Goal: Information Seeking & Learning: Learn about a topic

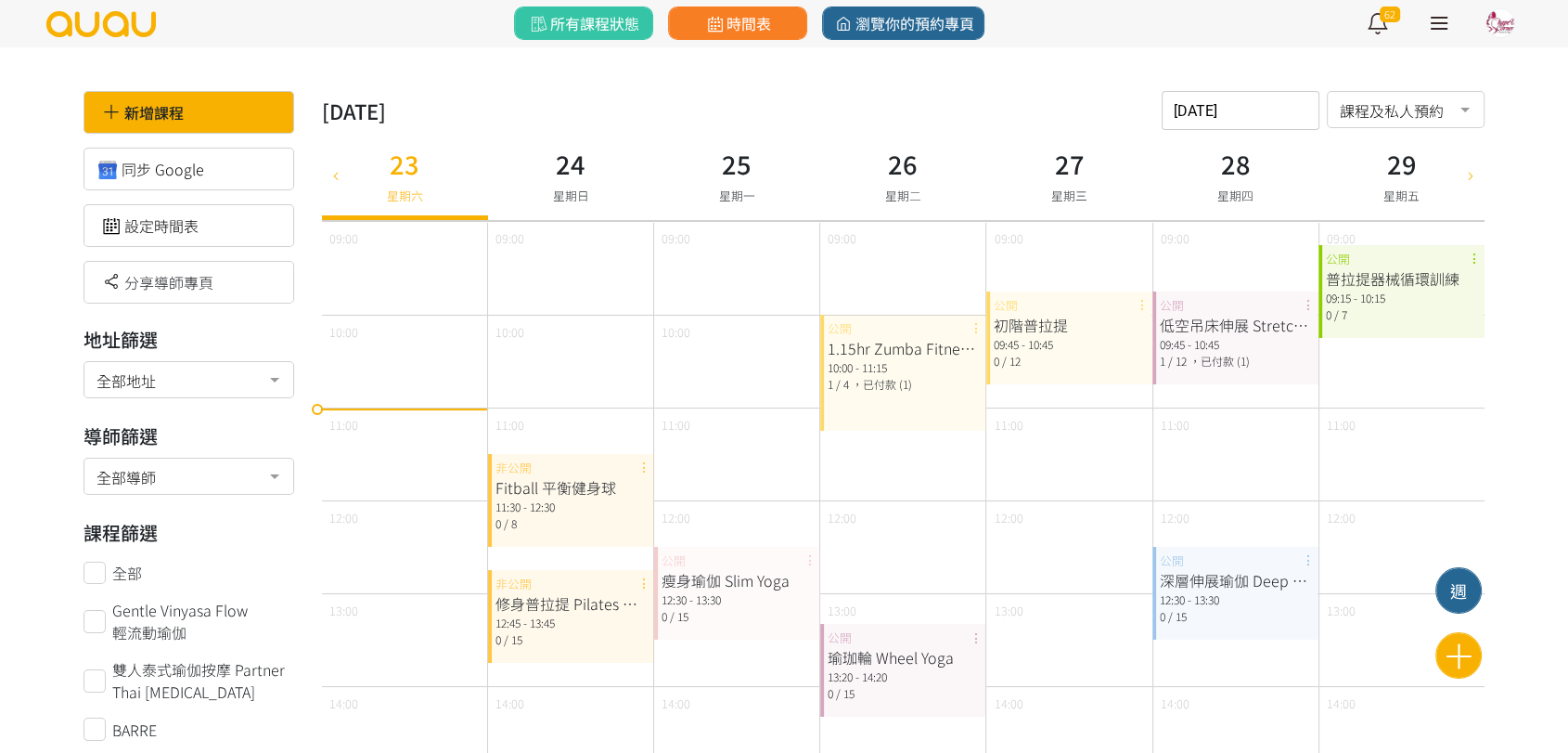
click at [1488, 21] on div at bounding box center [1500, 23] width 28 height 28
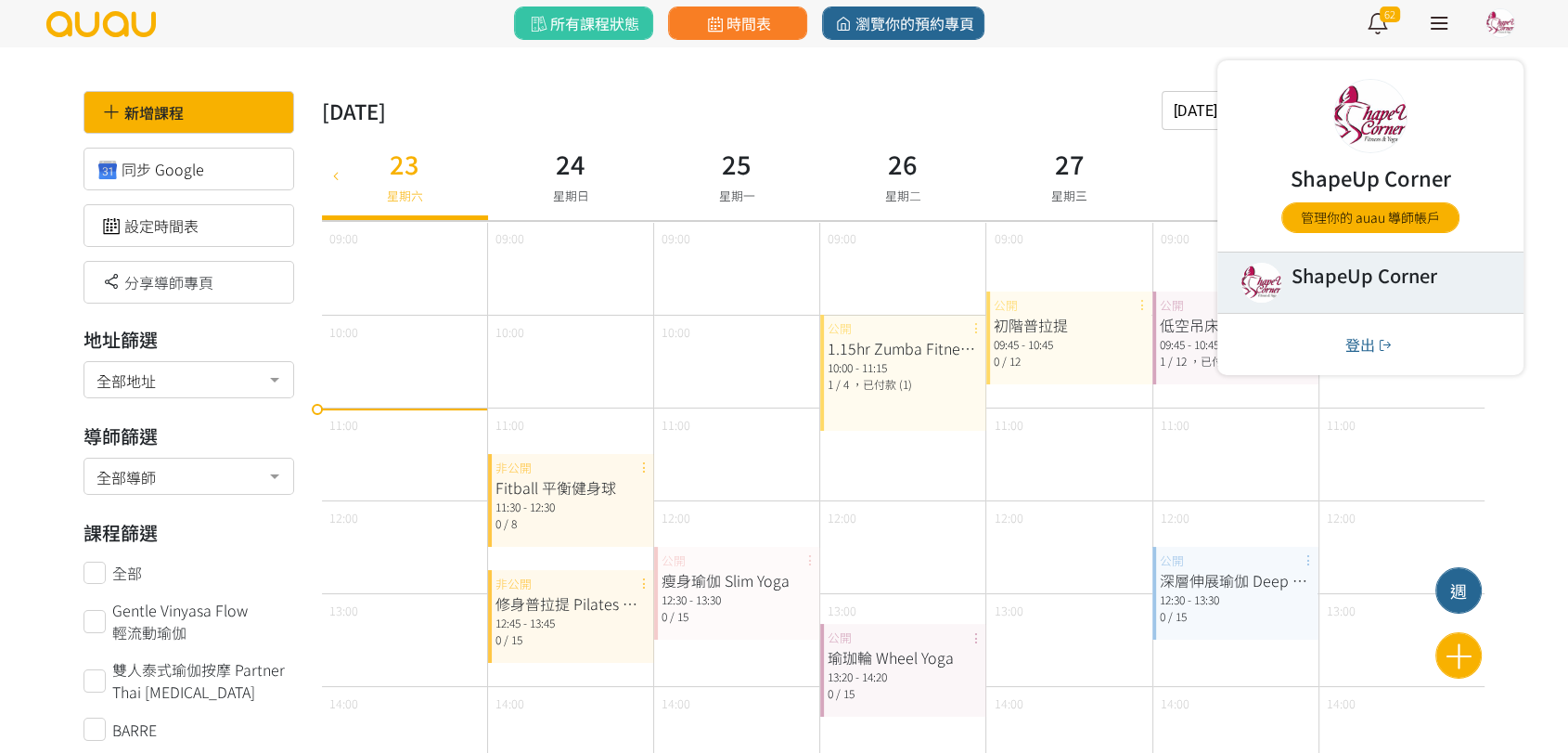
click at [1362, 291] on link at bounding box center [1371, 282] width 307 height 60
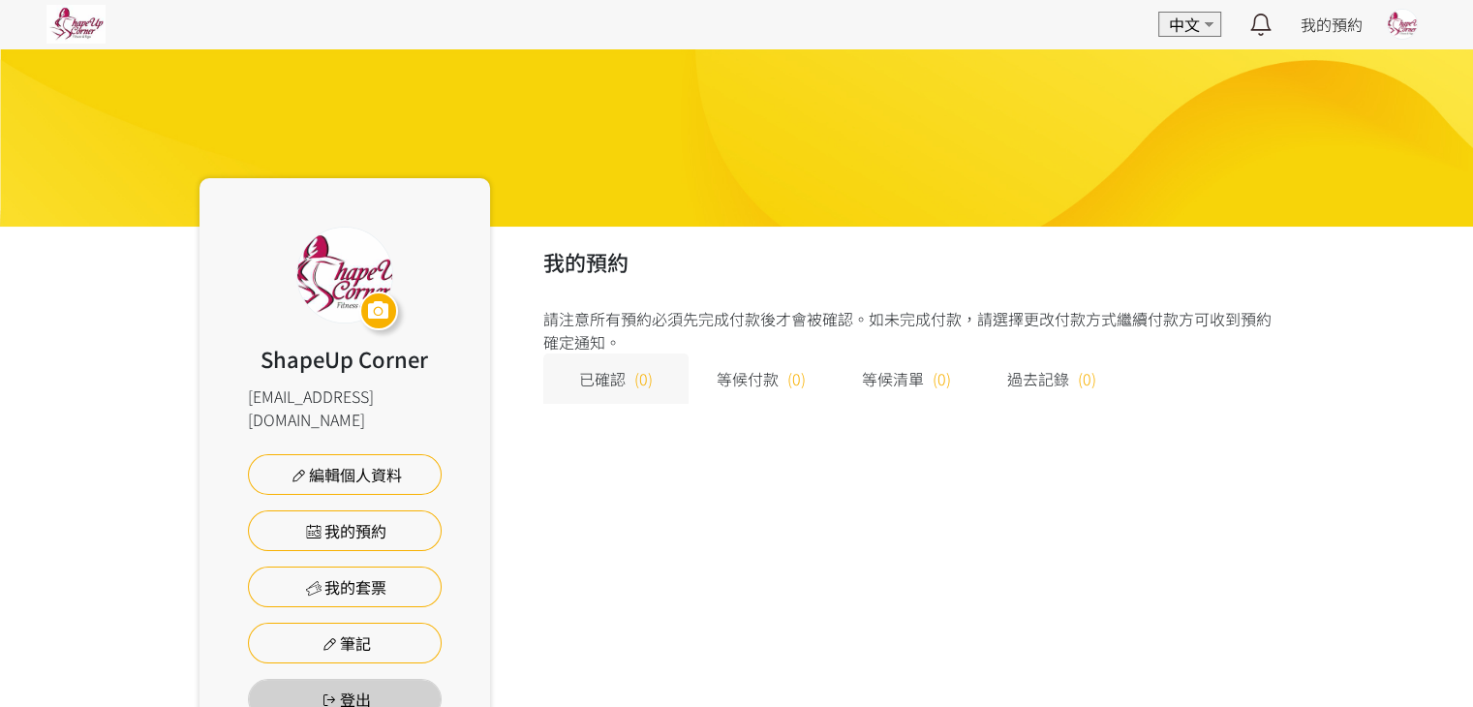
click at [95, 32] on img at bounding box center [75, 24] width 59 height 39
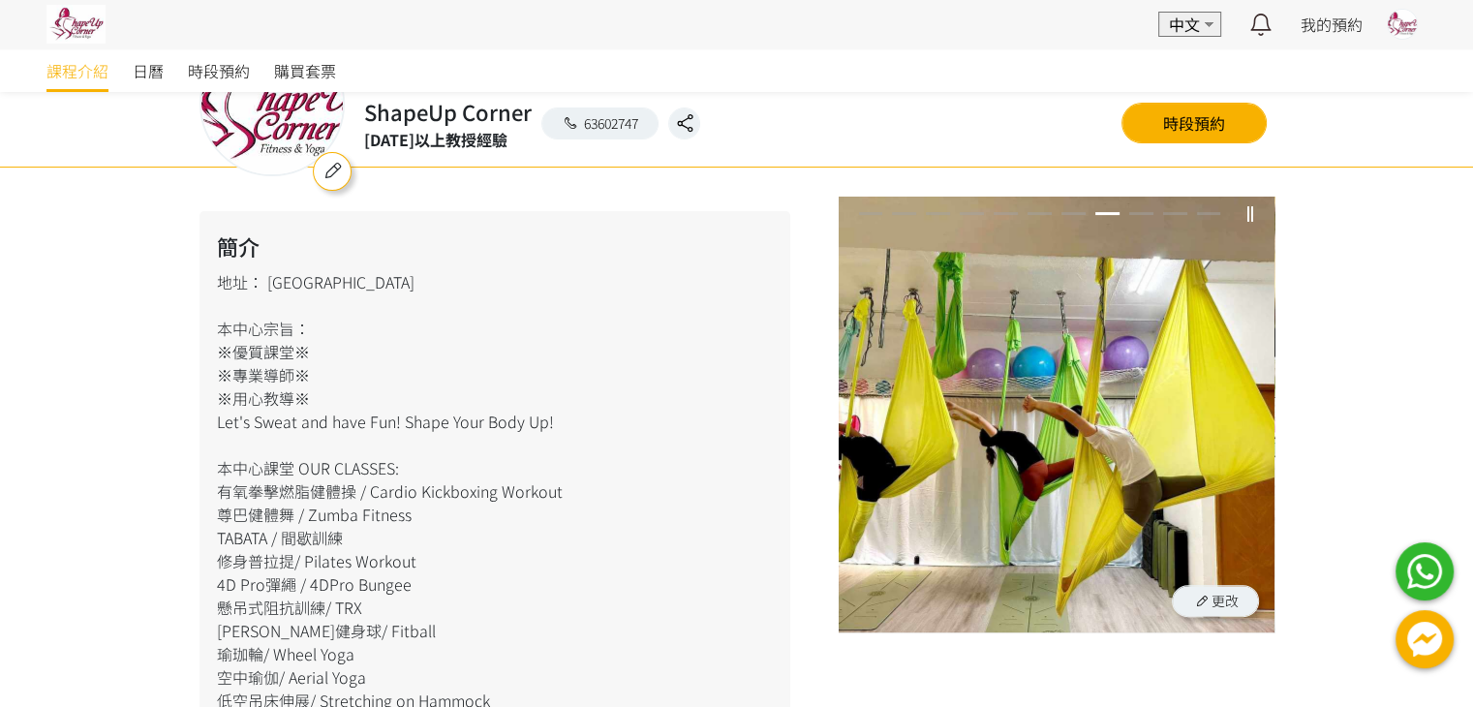
scroll to position [387, 0]
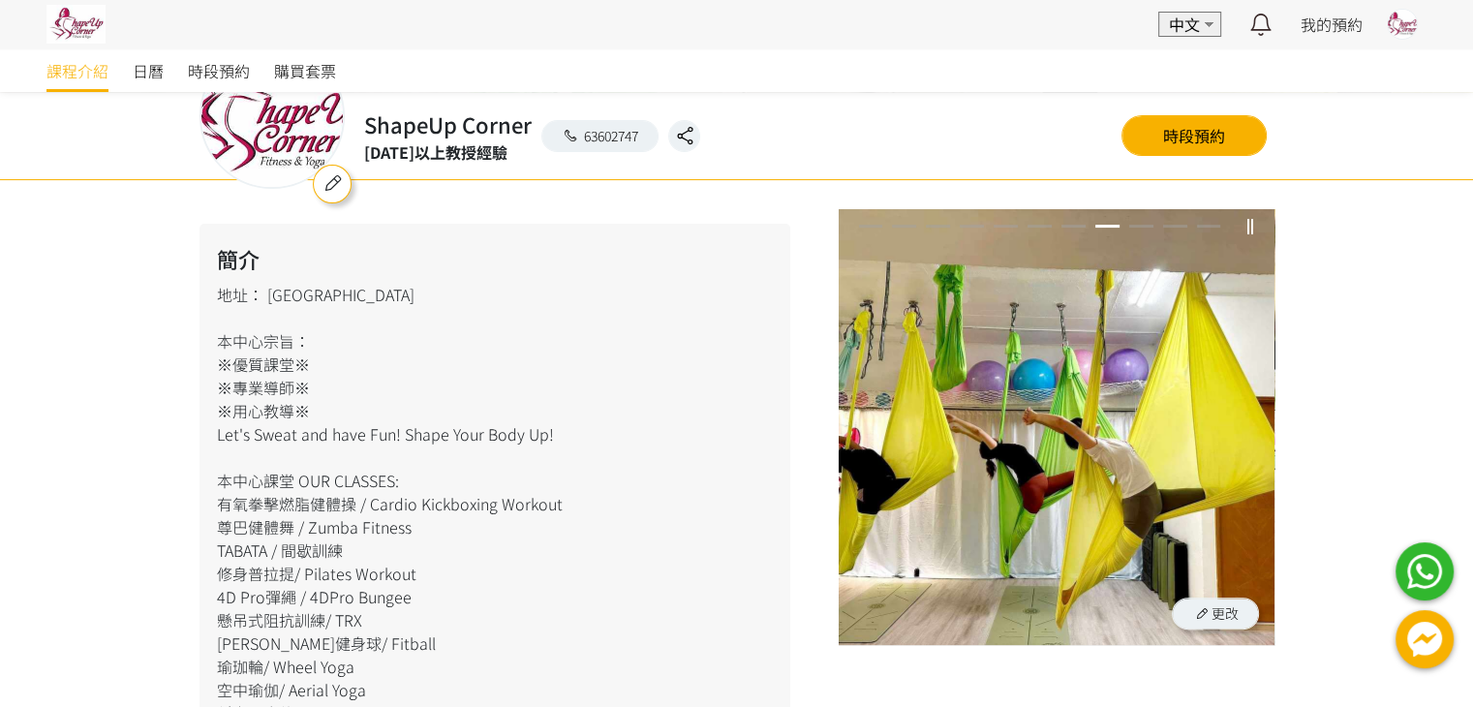
drag, startPoint x: 220, startPoint y: 293, endPoint x: 358, endPoint y: 480, distance: 232.7
click at [452, 590] on div "簡介 地址： [PERSON_NAME]葵昌路 本中心宗旨： ※優質課堂※ ※專業導師※ ※用心教導※ Let's Sweat and have Fun! S…" at bounding box center [495, 612] width 591 height 776
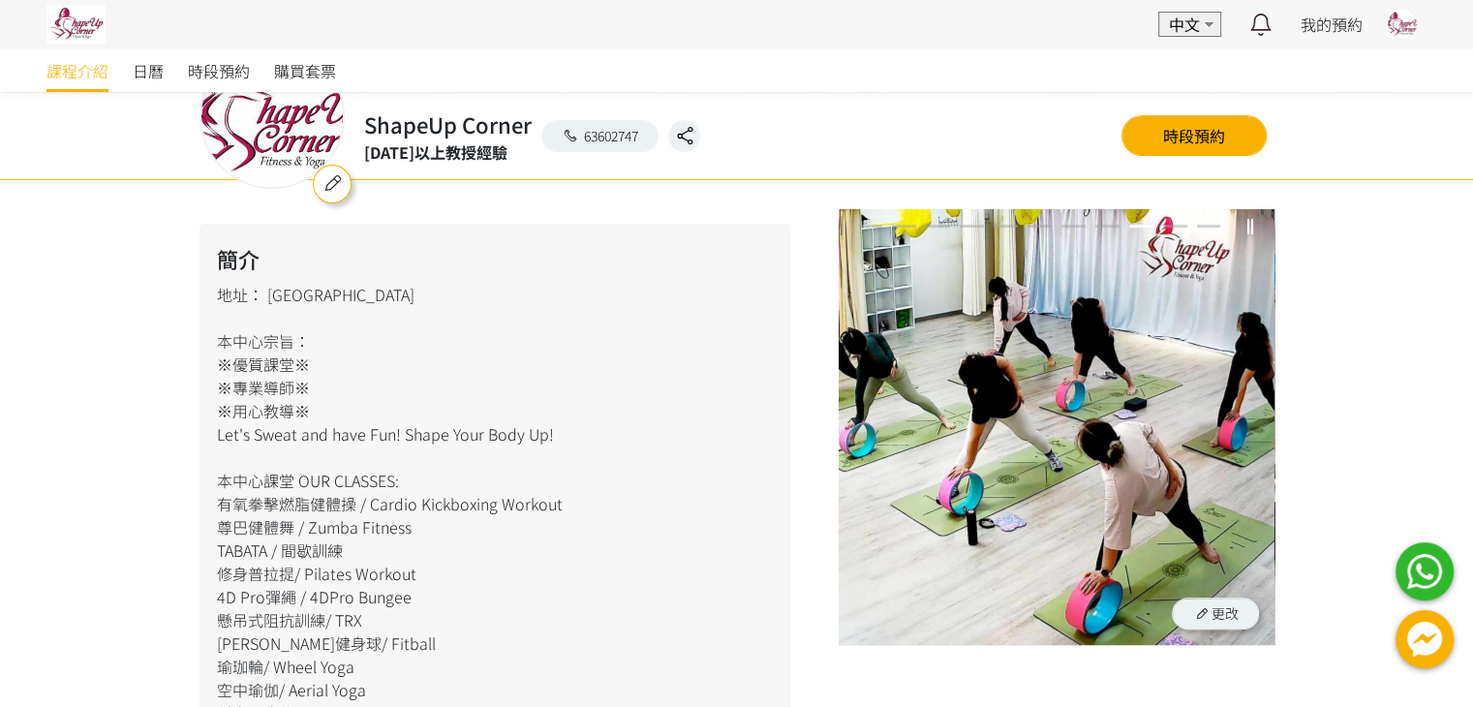
click at [306, 383] on div "簡介 地址： [PERSON_NAME]葵昌路 本中心宗旨： ※優質課堂※ ※專業導師※ ※用心教導※ Let's Sweat and have Fun! S…" at bounding box center [495, 612] width 591 height 776
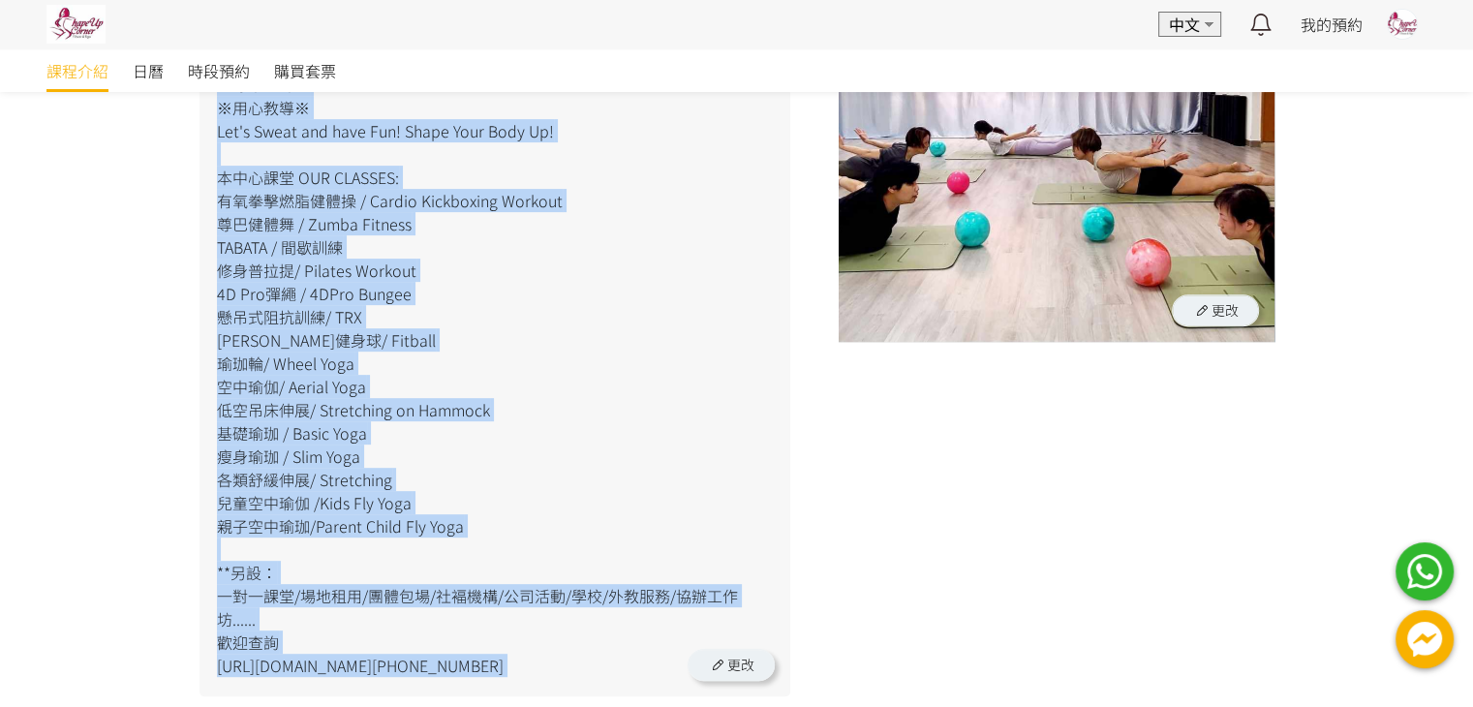
scroll to position [744, 0]
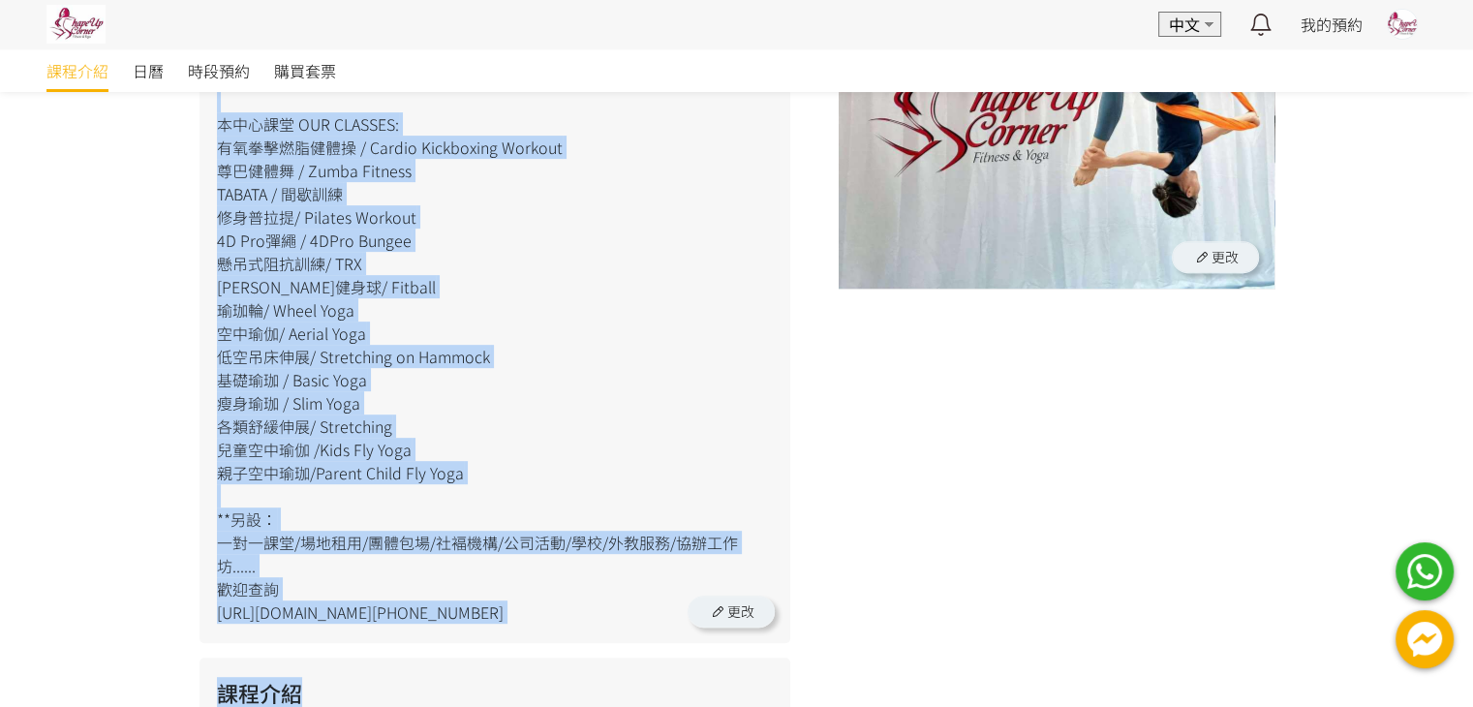
drag, startPoint x: 222, startPoint y: 338, endPoint x: 619, endPoint y: 605, distance: 478.7
click at [619, 605] on div "簡介 地址： [PERSON_NAME]葵昌路 本中心宗旨： ※優質課堂※ ※專業導師※ ※用心教導※ Let's Sweat and have Fun! S…" at bounding box center [495, 255] width 591 height 776
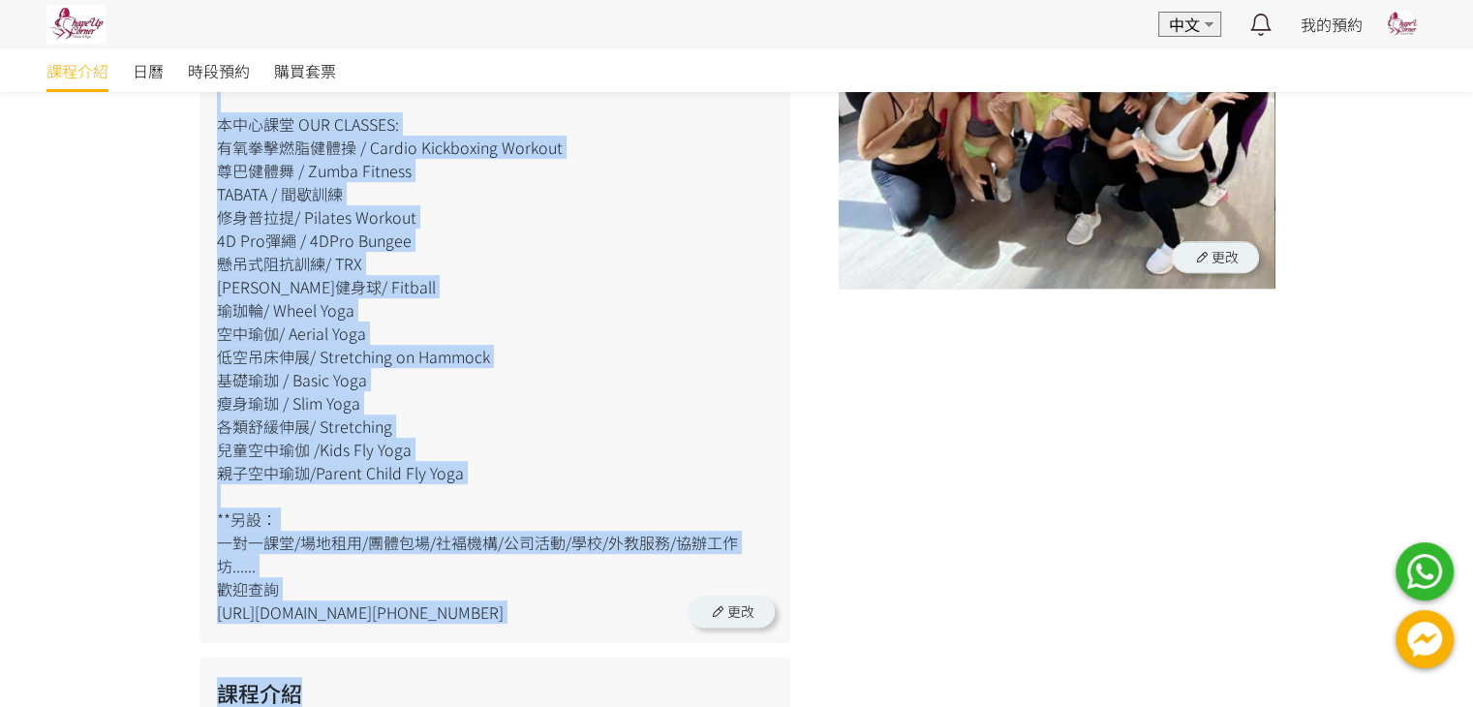
copy div "本中心宗旨： ※優質課堂※ ※專業導師※ ※用心教導※ Let's Sweat and have Fun! Shape Your Body Up! 本中心課堂…"
